Goal: Task Accomplishment & Management: Use online tool/utility

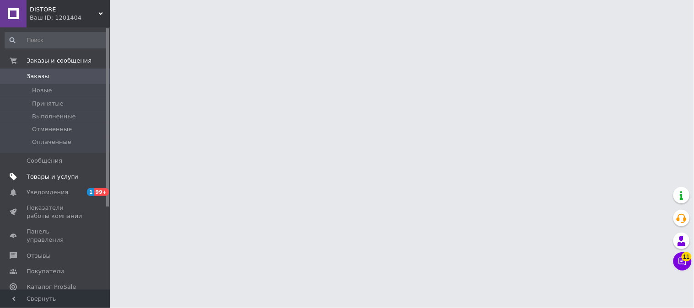
click at [57, 177] on span "Товары и услуги" at bounding box center [53, 177] width 52 height 8
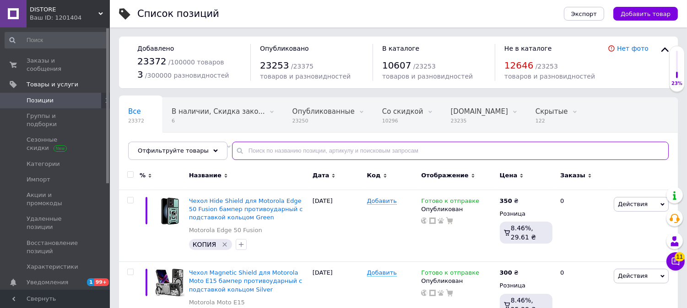
click at [331, 151] on input "text" at bounding box center [450, 151] width 437 height 18
paste input "Чехол Lanyard для Xiaomi Mi Max 3 бампер с ремешком Rose"
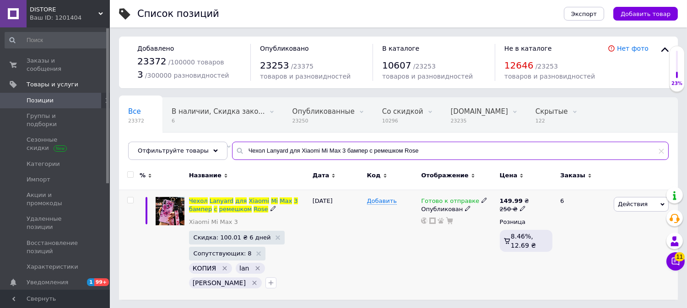
type input "Чехол Lanyard для Xiaomi Mi Max 3 бампер с ремешком Rose"
click at [439, 201] on span "Готово к отправке" at bounding box center [450, 203] width 58 height 10
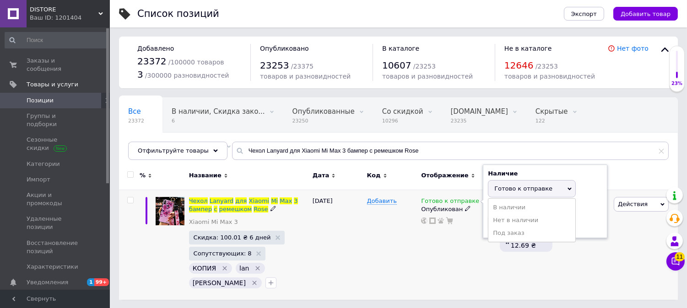
click at [497, 217] on li "Нет в наличии" at bounding box center [531, 220] width 87 height 13
click at [442, 248] on div "Готово к отправке Наличие Нет в наличии В наличии Под заказ Готово к отправке О…" at bounding box center [458, 245] width 78 height 110
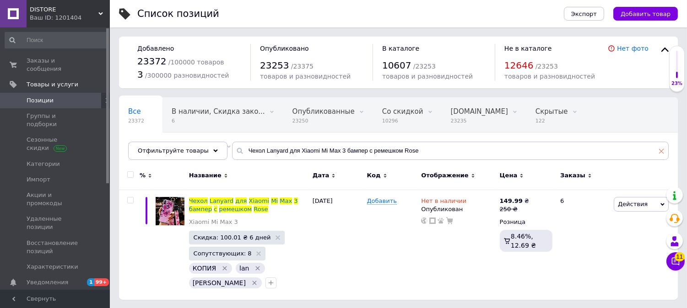
click at [662, 151] on use at bounding box center [661, 151] width 5 height 5
